Goal: Information Seeking & Learning: Learn about a topic

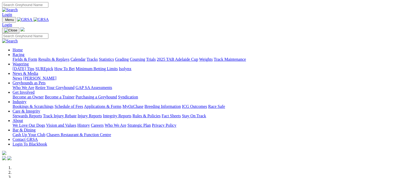
click at [23, 57] on link "Fields & Form" at bounding box center [25, 59] width 25 height 4
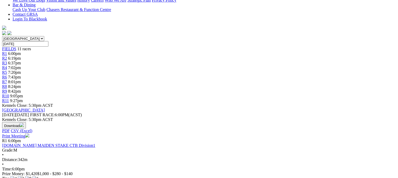
scroll to position [121, 0]
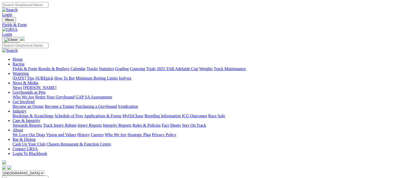
click at [23, 66] on link "Fields & Form" at bounding box center [25, 68] width 25 height 4
